Goal: Navigation & Orientation: Find specific page/section

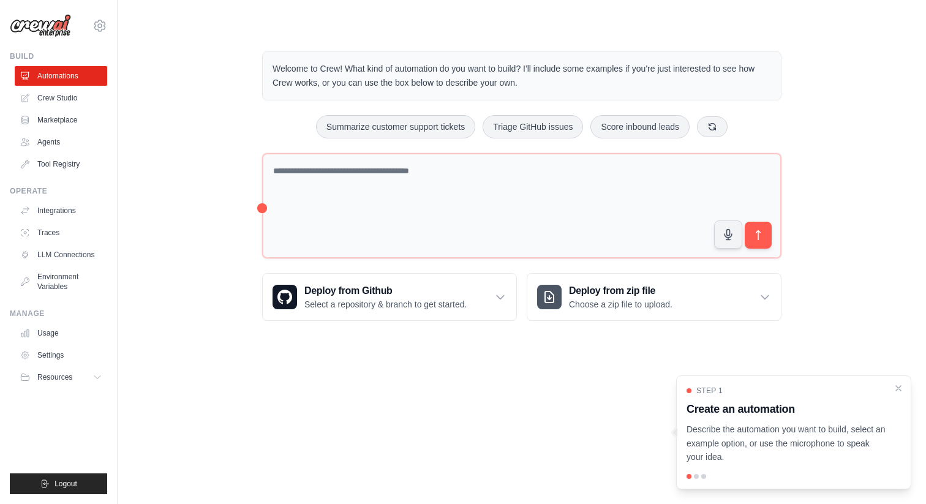
click at [694, 475] on div at bounding box center [696, 476] width 5 height 5
click at [704, 475] on div at bounding box center [704, 476] width 5 height 5
click at [694, 480] on div "Step 1 Create an automation Describe the automation you want to build, select a…" at bounding box center [793, 433] width 235 height 114
click at [761, 379] on div "Step 1 Create an automation Describe the automation you want to build, select a…" at bounding box center [793, 433] width 235 height 114
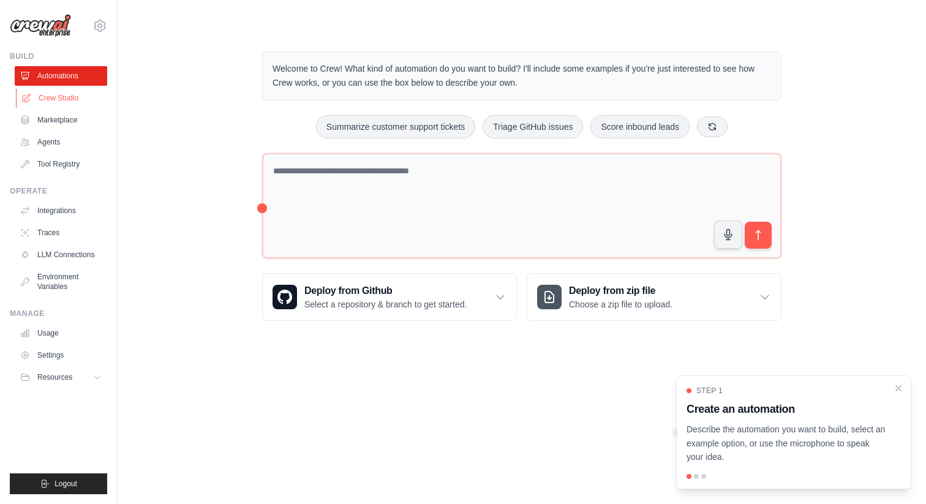
click at [68, 99] on link "Crew Studio" at bounding box center [62, 98] width 93 height 20
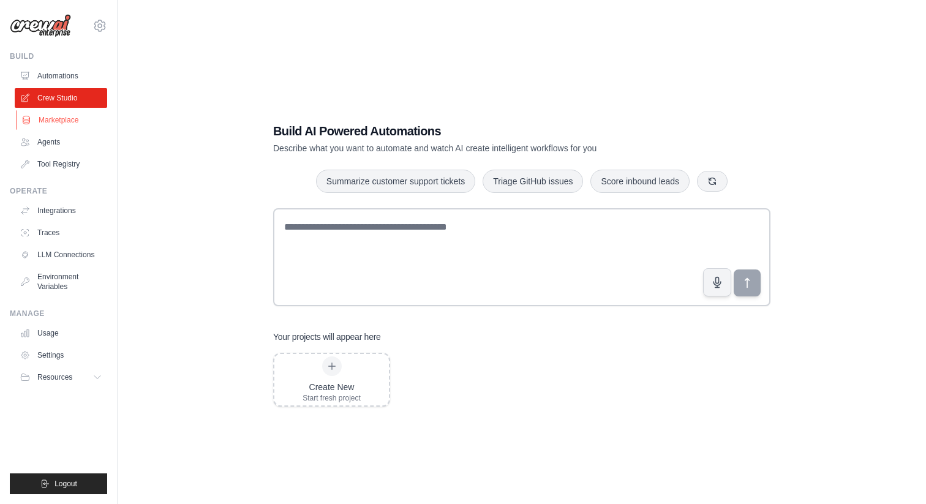
click at [55, 119] on link "Marketplace" at bounding box center [62, 120] width 93 height 20
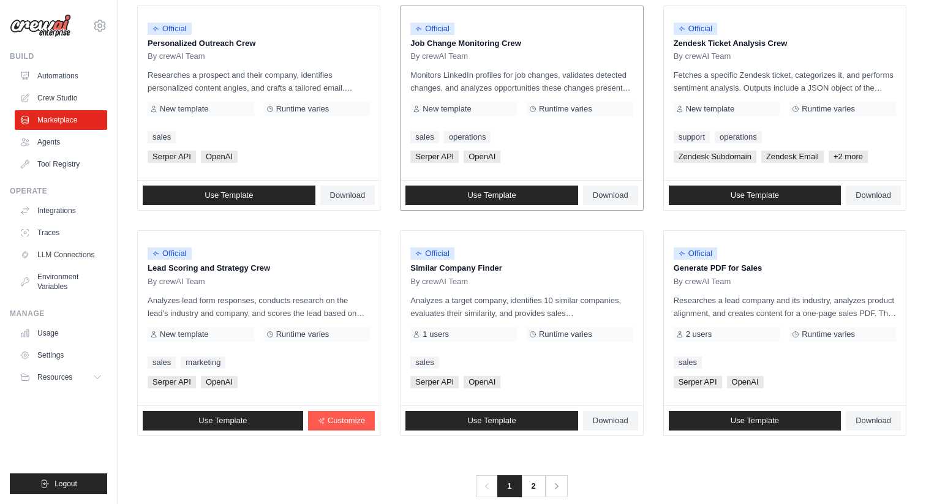
scroll to position [631, 0]
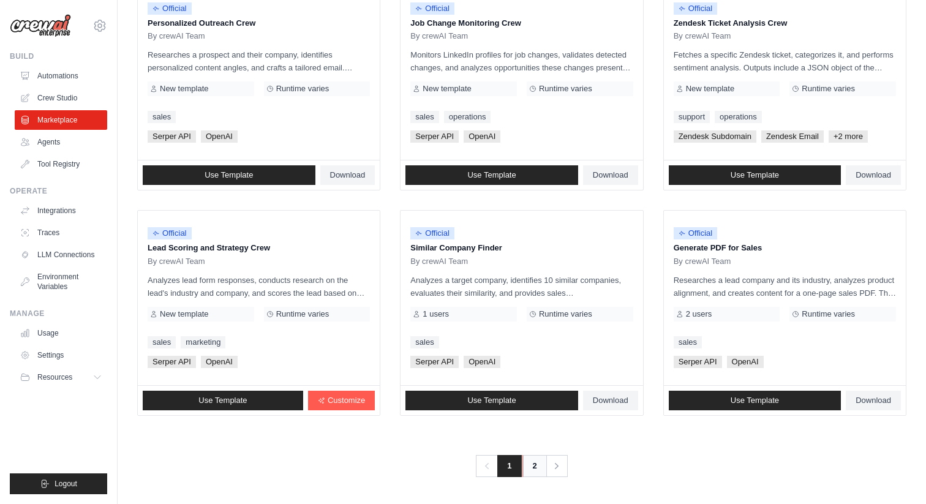
click at [530, 461] on link "2" at bounding box center [535, 466] width 25 height 22
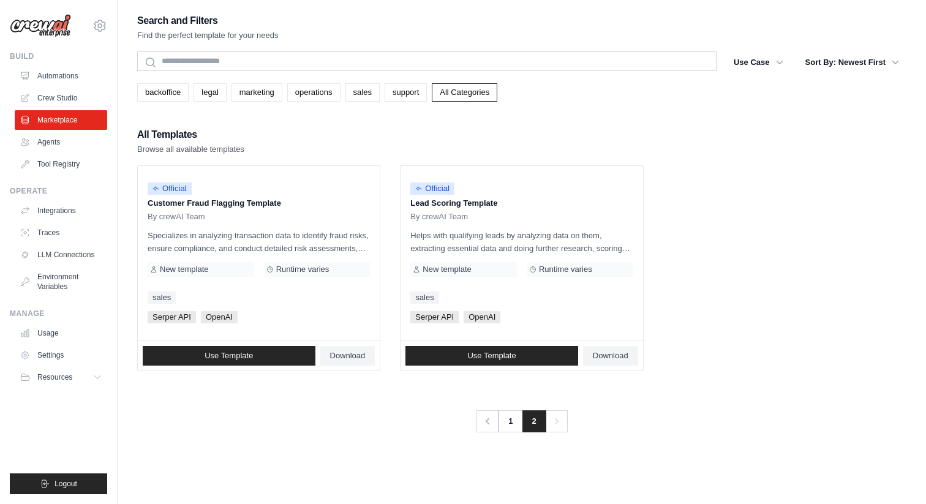
scroll to position [25, 0]
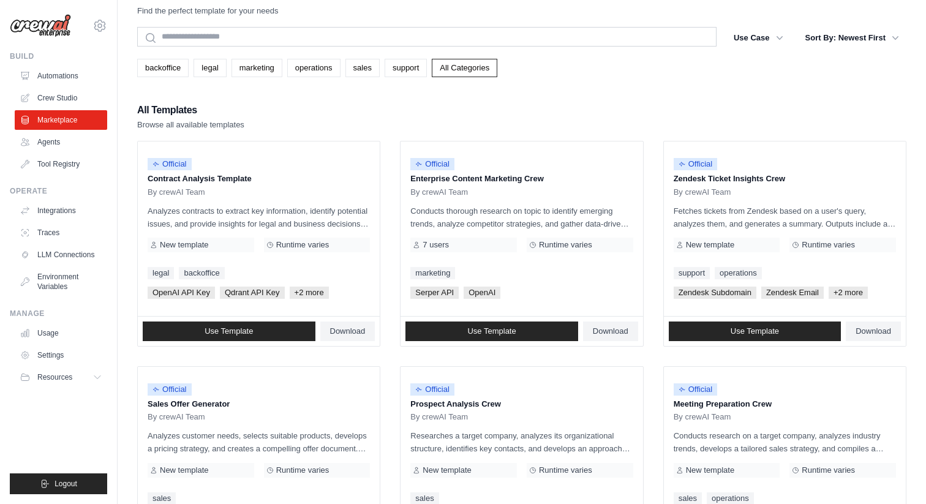
scroll to position [631, 0]
